Goal: Task Accomplishment & Management: Manage account settings

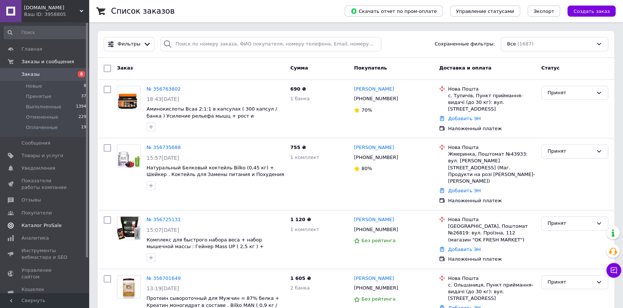
click at [41, 222] on span "Каталог ProSale" at bounding box center [41, 225] width 40 height 7
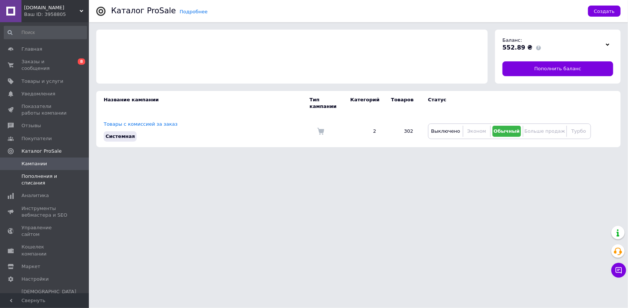
click at [37, 179] on span "Пополнения и списания" at bounding box center [44, 179] width 47 height 13
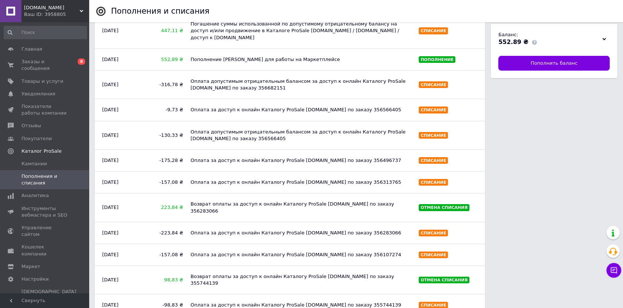
scroll to position [134, 0]
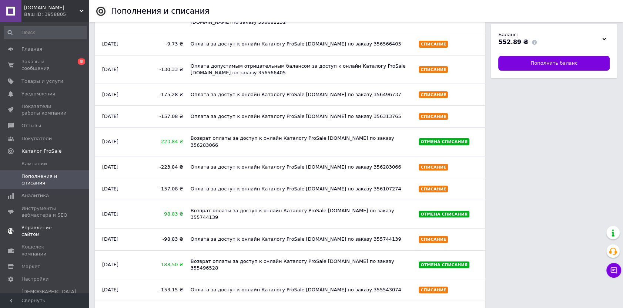
click at [48, 225] on span "Управление сайтом" at bounding box center [44, 231] width 47 height 13
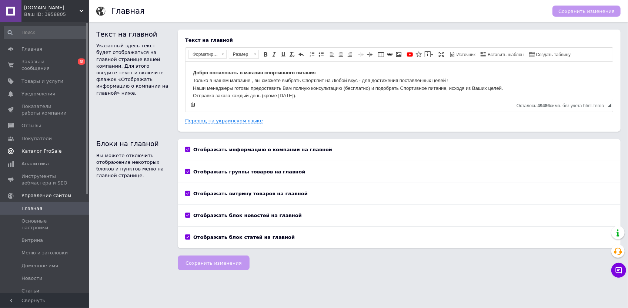
click at [46, 145] on link "Каталог ProSale" at bounding box center [45, 151] width 91 height 13
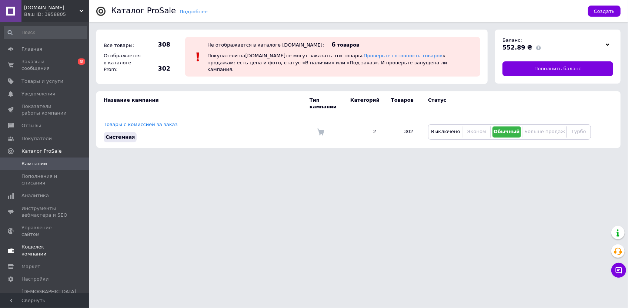
click at [46, 244] on span "Кошелек компании" at bounding box center [44, 250] width 47 height 13
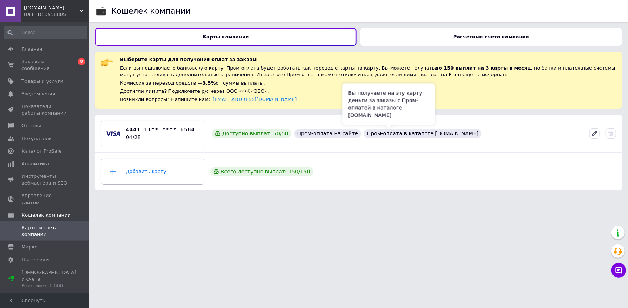
click at [364, 133] on div "Пром-оплата в каталоге Prom.ua" at bounding box center [422, 133] width 117 height 9
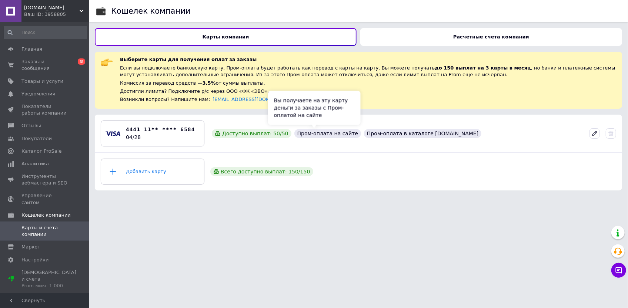
click at [309, 137] on div "Пром-оплата на сайте" at bounding box center [327, 133] width 67 height 9
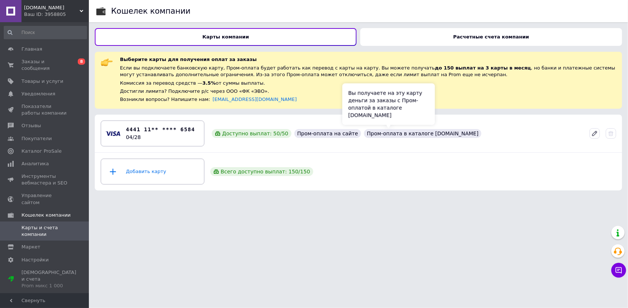
click at [393, 135] on div "Пром-оплата в каталоге Prom.ua" at bounding box center [422, 133] width 117 height 9
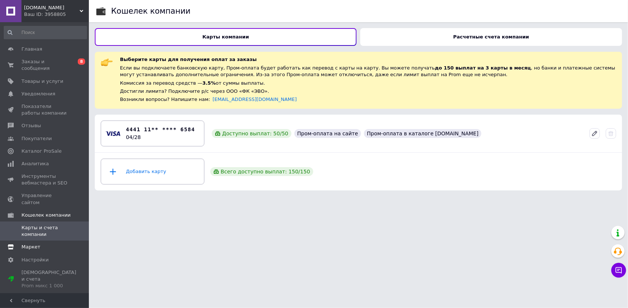
click at [36, 244] on span "Маркет" at bounding box center [30, 247] width 19 height 7
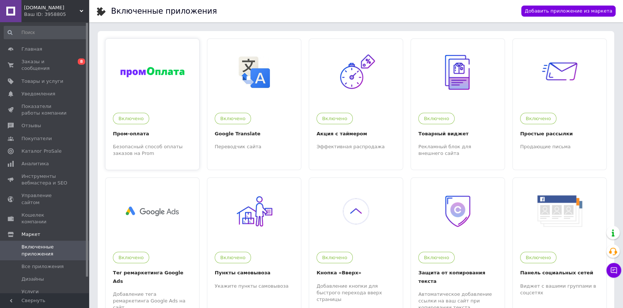
click at [162, 114] on div "Включено" at bounding box center [150, 116] width 83 height 15
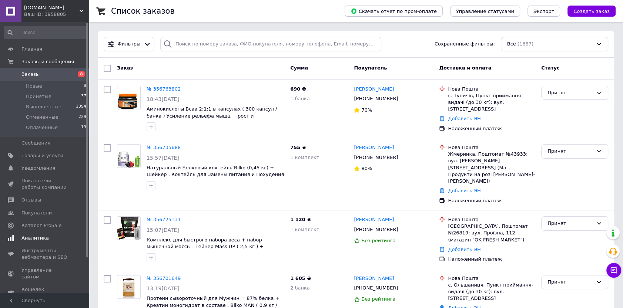
click at [36, 241] on span "Аналитика" at bounding box center [34, 238] width 27 height 7
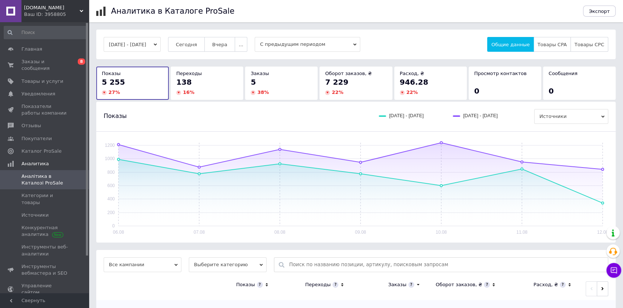
click at [147, 44] on button "06.08.2025 - 12.08.2025" at bounding box center [132, 44] width 57 height 15
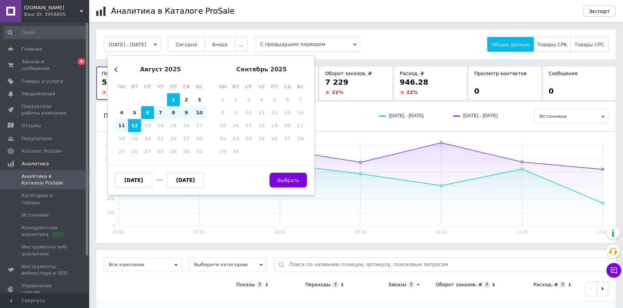
click at [170, 98] on div "1" at bounding box center [173, 99] width 13 height 13
type input "01.08.2025"
click at [170, 98] on div "1" at bounding box center [173, 99] width 13 height 13
type input "01.08.2025"
click at [284, 180] on span "Выбрать" at bounding box center [288, 181] width 22 height 6
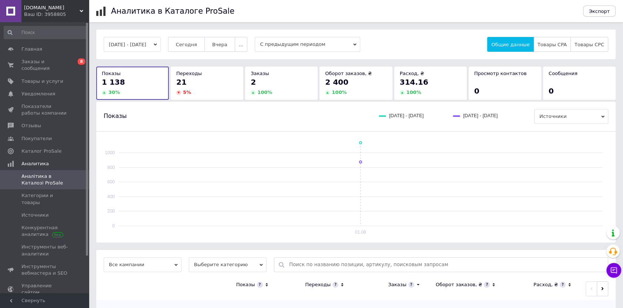
click at [118, 40] on button "01.08.2025 - 01.08.2025" at bounding box center [132, 44] width 57 height 15
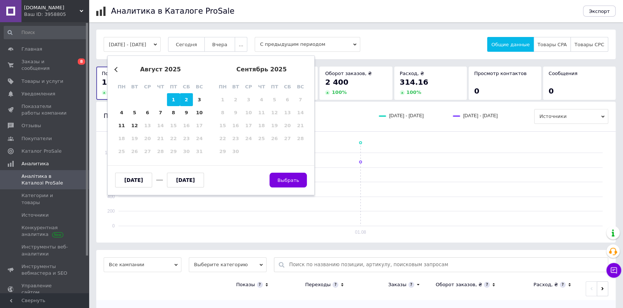
click at [180, 99] on div "2" at bounding box center [186, 99] width 13 height 13
type input "02.08.2025"
click at [180, 99] on div "2" at bounding box center [186, 99] width 13 height 13
type input "02.08.2025"
click at [288, 178] on span "Выбрать" at bounding box center [288, 181] width 22 height 6
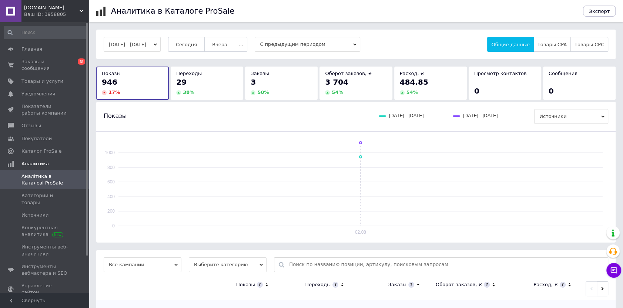
click at [149, 44] on button "02.08.2025 - 02.08.2025" at bounding box center [132, 44] width 57 height 15
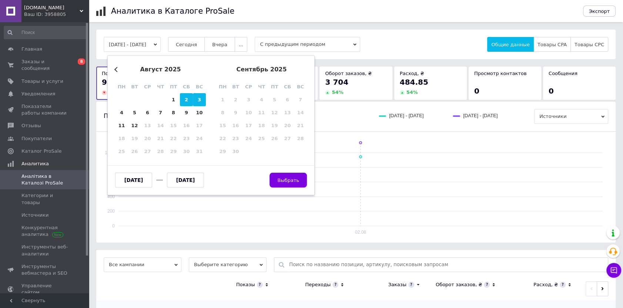
click at [199, 103] on div "3" at bounding box center [199, 99] width 13 height 13
type input "03.08.2025"
click at [199, 103] on div "3" at bounding box center [199, 99] width 13 height 13
type input "03.08.2025"
click at [290, 178] on span "Выбрать" at bounding box center [288, 181] width 22 height 6
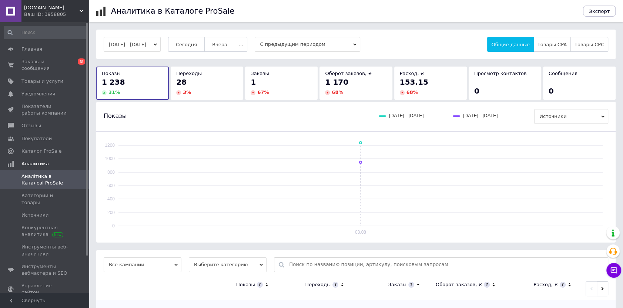
click at [137, 39] on button "03.08.2025 - 03.08.2025" at bounding box center [132, 44] width 57 height 15
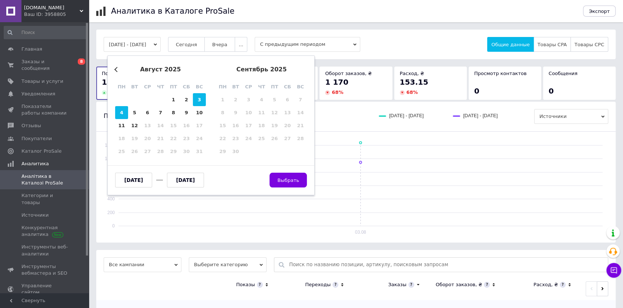
click at [125, 111] on div "4" at bounding box center [121, 112] width 13 height 13
type input "04.08.2025"
click at [125, 111] on div "4" at bounding box center [121, 112] width 13 height 13
type input "04.08.2025"
click at [289, 185] on button "Выбрать" at bounding box center [287, 180] width 37 height 15
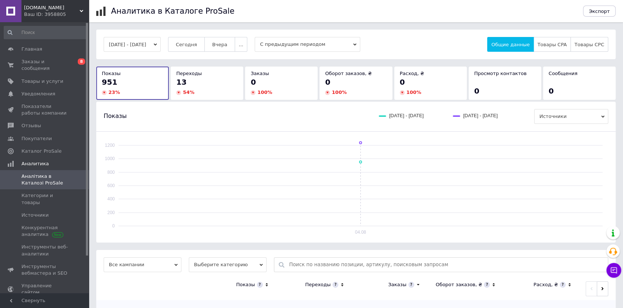
click at [124, 46] on button "04.08.2025 - 04.08.2025" at bounding box center [132, 44] width 57 height 15
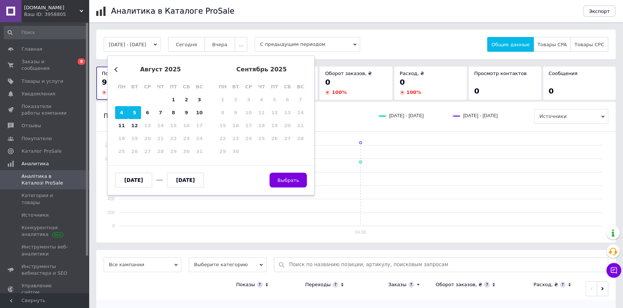
click at [134, 111] on div "5" at bounding box center [134, 112] width 13 height 13
type input "05.08.2025"
click at [134, 111] on div "5" at bounding box center [134, 112] width 13 height 13
type input "05.08.2025"
click at [282, 178] on span "Выбрать" at bounding box center [288, 181] width 22 height 6
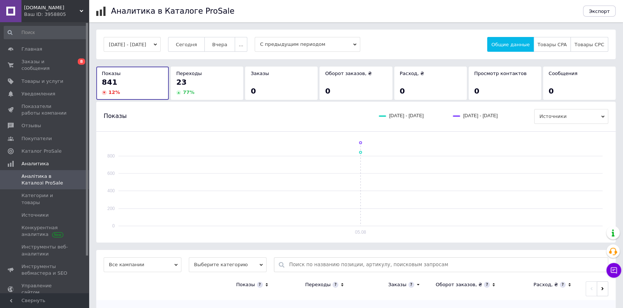
click at [151, 38] on button "05.08.2025 - 05.08.2025" at bounding box center [132, 44] width 57 height 15
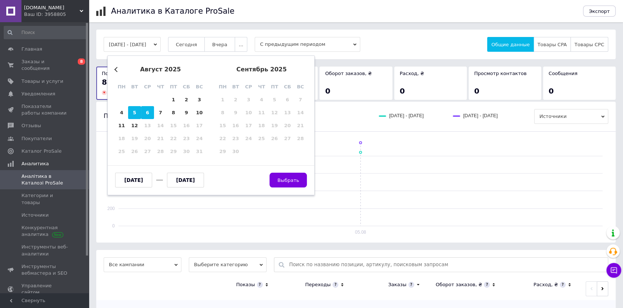
click at [151, 111] on div "6" at bounding box center [147, 112] width 13 height 13
type input "06.08.2025"
click at [151, 111] on div "6" at bounding box center [147, 112] width 13 height 13
type input "06.08.2025"
click at [289, 179] on span "Выбрать" at bounding box center [288, 181] width 22 height 6
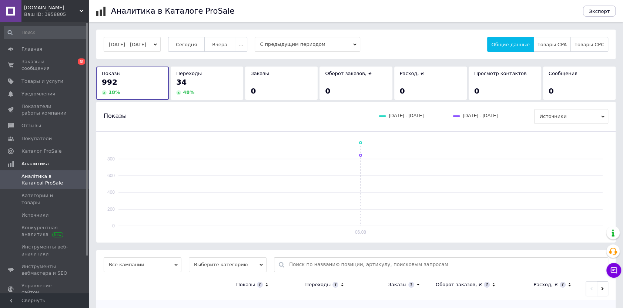
click at [146, 35] on div "06.08.2025 - 06.08.2025 Сегодня Вчера ... С предыдущим периодом Общие данные То…" at bounding box center [355, 45] width 519 height 30
click at [145, 41] on button "06.08.2025 - 06.08.2025" at bounding box center [132, 44] width 57 height 15
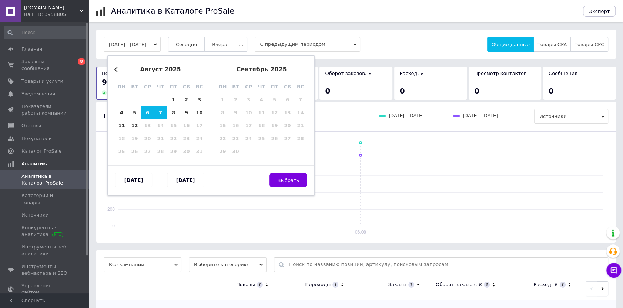
click at [162, 108] on div "7" at bounding box center [160, 112] width 13 height 13
type input "07.08.2025"
click at [162, 108] on div "7" at bounding box center [160, 112] width 13 height 13
type input "07.08.2025"
click at [285, 178] on span "Выбрать" at bounding box center [288, 181] width 22 height 6
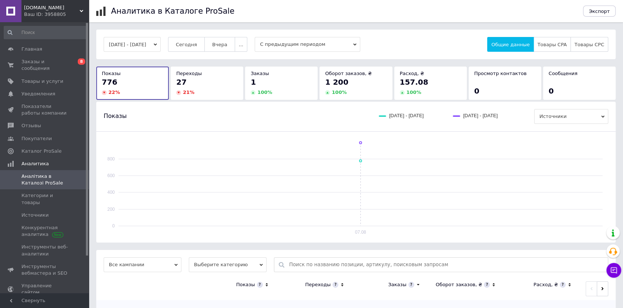
click at [142, 47] on button "07.08.2025 - 07.08.2025" at bounding box center [132, 44] width 57 height 15
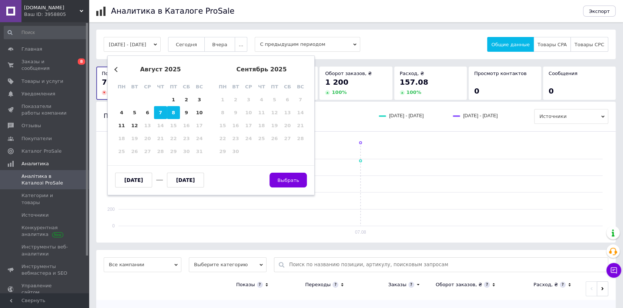
click at [174, 115] on div "8" at bounding box center [173, 112] width 13 height 13
type input "08.08.2025"
click at [174, 115] on div "8" at bounding box center [173, 112] width 13 height 13
type input "08.08.2025"
click at [294, 179] on span "Выбрать" at bounding box center [288, 181] width 22 height 6
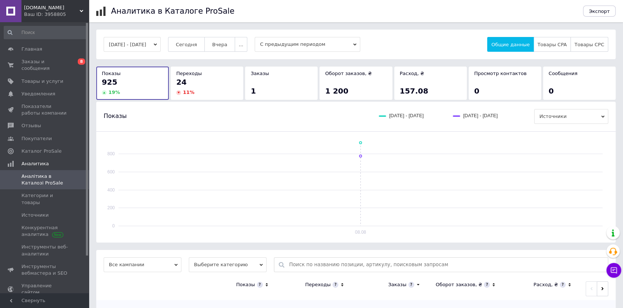
click at [144, 49] on button "08.08.2025 - 08.08.2025" at bounding box center [132, 44] width 57 height 15
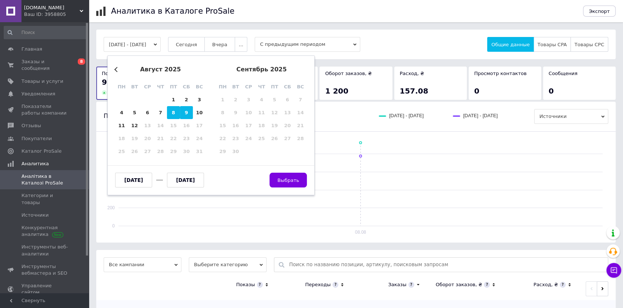
click at [185, 114] on div "9" at bounding box center [186, 112] width 13 height 13
type input "09.08.2025"
click at [185, 114] on div "9" at bounding box center [186, 112] width 13 height 13
type input "09.08.2025"
click at [293, 181] on span "Выбрать" at bounding box center [288, 181] width 22 height 6
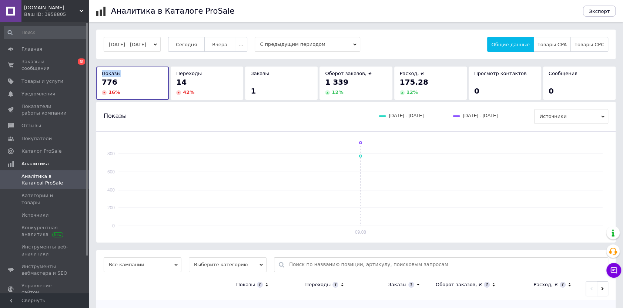
drag, startPoint x: 130, startPoint y: 53, endPoint x: 136, endPoint y: 48, distance: 7.1
click at [132, 52] on div "09.08.2025 - 09.08.2025 Сегодня Вчера ... С предыдущим периодом Общие данные То…" at bounding box center [355, 45] width 519 height 30
click at [154, 45] on button "09.08.2025 - 09.08.2025" at bounding box center [132, 44] width 57 height 15
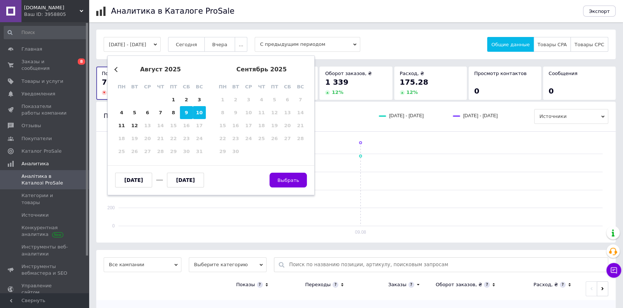
click at [198, 111] on div "10" at bounding box center [199, 112] width 13 height 13
type input "10.08.2025"
click at [198, 111] on div "10" at bounding box center [199, 112] width 13 height 13
type input "10.08.2025"
click at [283, 176] on button "Выбрать" at bounding box center [287, 180] width 37 height 15
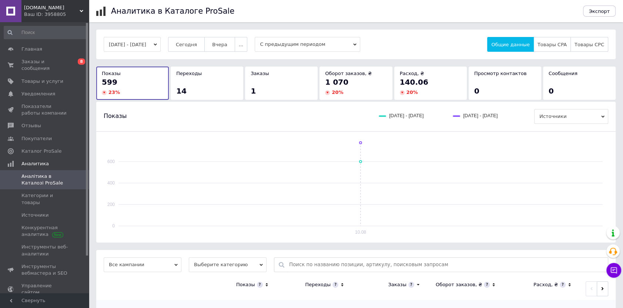
click at [131, 49] on button "10.08.2025 - 10.08.2025" at bounding box center [132, 44] width 57 height 15
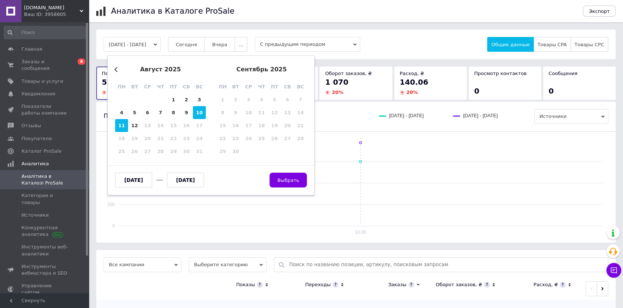
click at [125, 128] on div "11" at bounding box center [121, 125] width 13 height 13
type input "11.08.2025"
click at [125, 128] on div "11" at bounding box center [121, 125] width 13 height 13
type input "11.08.2025"
click at [298, 182] on span "Выбрать" at bounding box center [288, 181] width 22 height 6
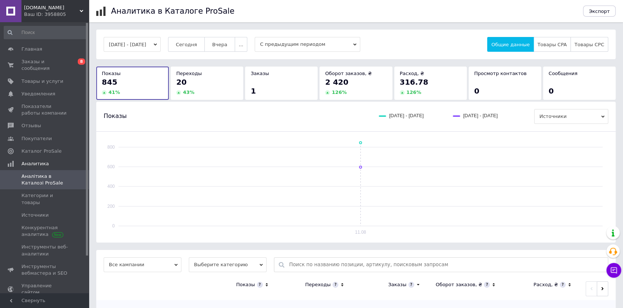
click at [133, 44] on button "11.08.2025 - 11.08.2025" at bounding box center [132, 44] width 57 height 15
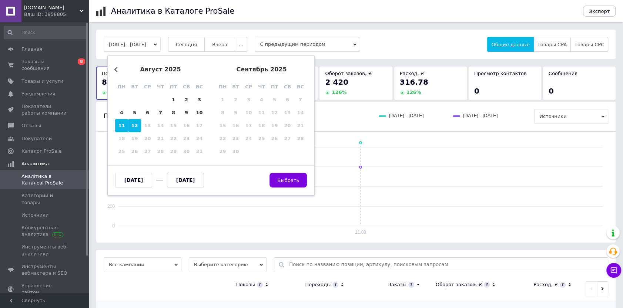
click at [135, 126] on div "12" at bounding box center [134, 125] width 13 height 13
type input "12.08.2025"
click at [135, 126] on div "12" at bounding box center [134, 125] width 13 height 13
type input "12.08.2025"
click at [276, 182] on button "Выбрать" at bounding box center [287, 180] width 37 height 15
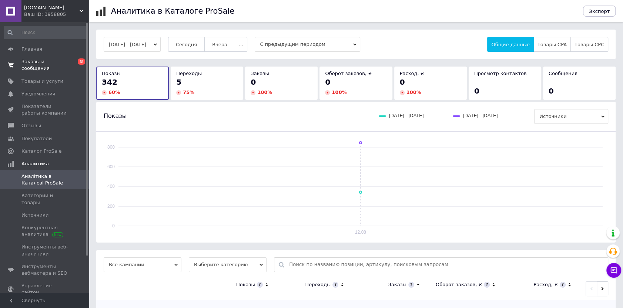
click at [42, 61] on span "Заказы и сообщения" at bounding box center [44, 64] width 47 height 13
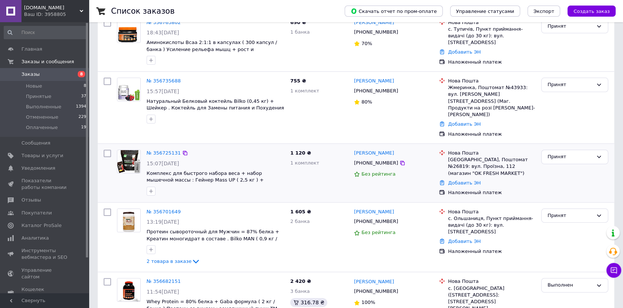
scroll to position [67, 0]
click at [557, 212] on div "Принят" at bounding box center [570, 216] width 46 height 8
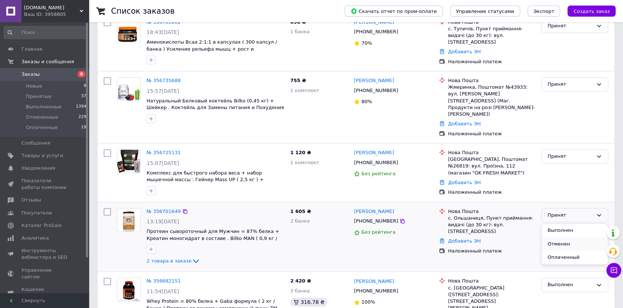
click at [564, 238] on li "Отменен" at bounding box center [574, 245] width 66 height 14
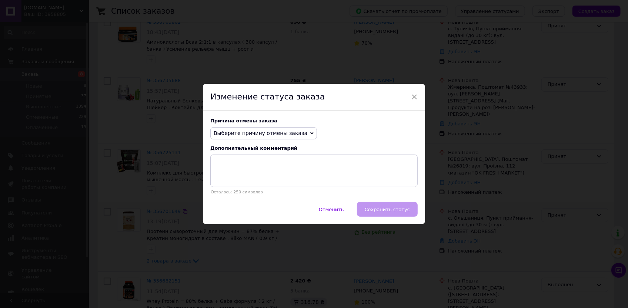
click at [273, 131] on span "Выберите причину отмены заказа" at bounding box center [261, 133] width 94 height 6
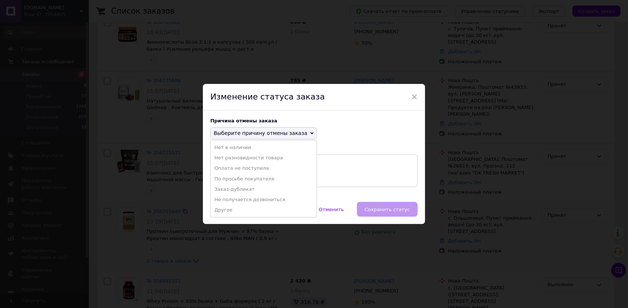
click at [259, 199] on li "Не получается дозвониться" at bounding box center [264, 200] width 106 height 10
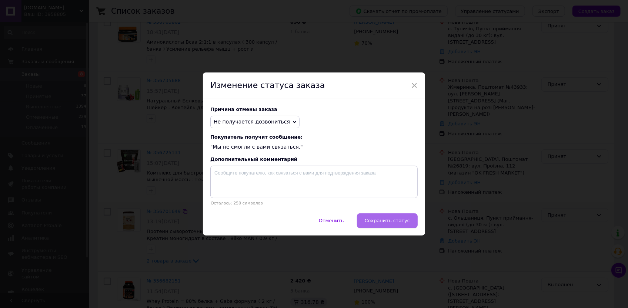
click at [390, 224] on span "Сохранить статус" at bounding box center [387, 221] width 45 height 6
